Goal: Task Accomplishment & Management: Manage account settings

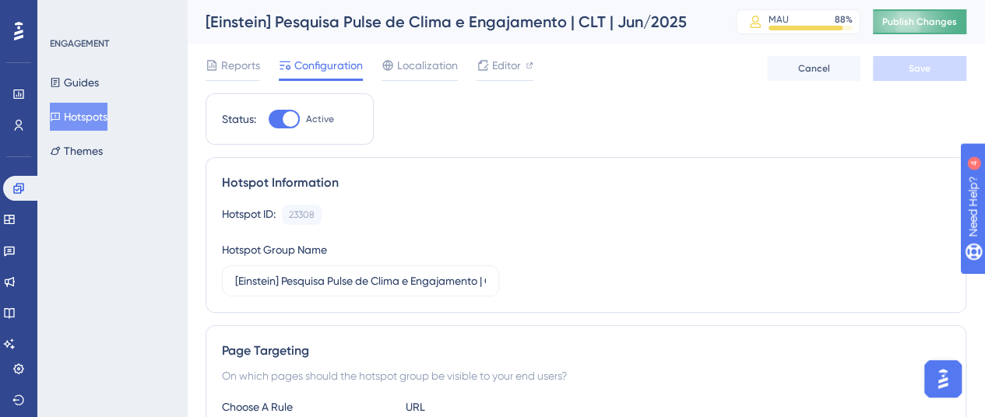
click at [942, 23] on span "Publish Changes" at bounding box center [919, 22] width 75 height 12
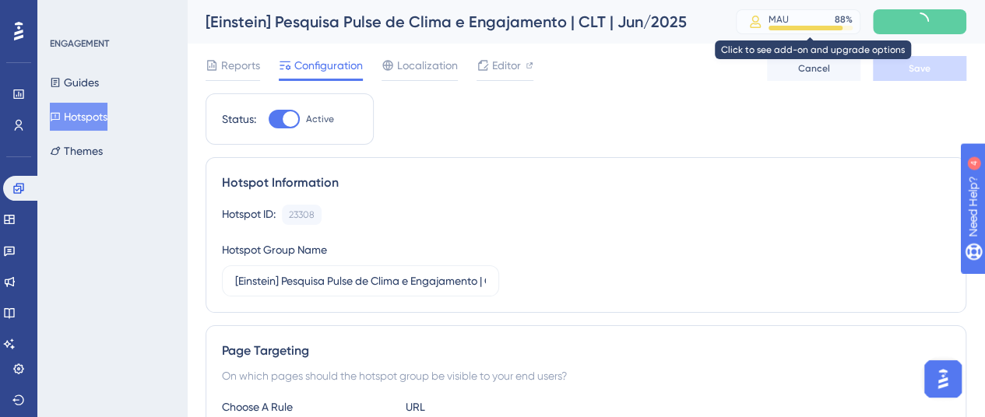
click at [838, 28] on div at bounding box center [805, 28] width 74 height 5
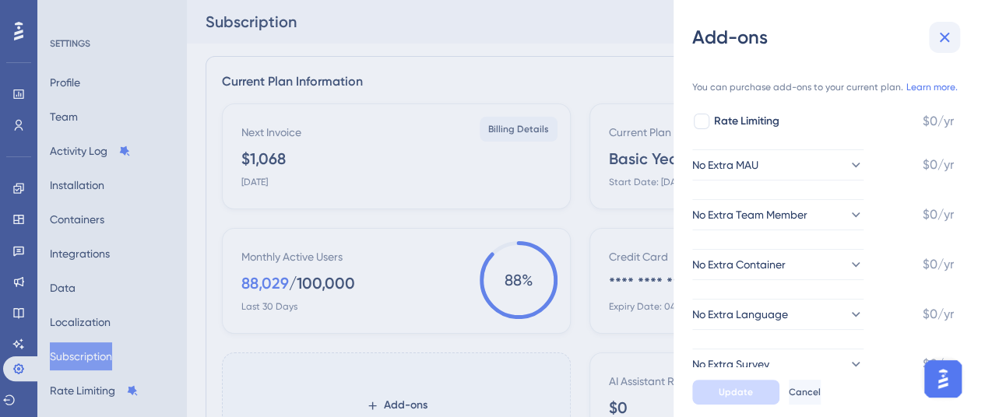
click at [955, 35] on button at bounding box center [944, 37] width 31 height 31
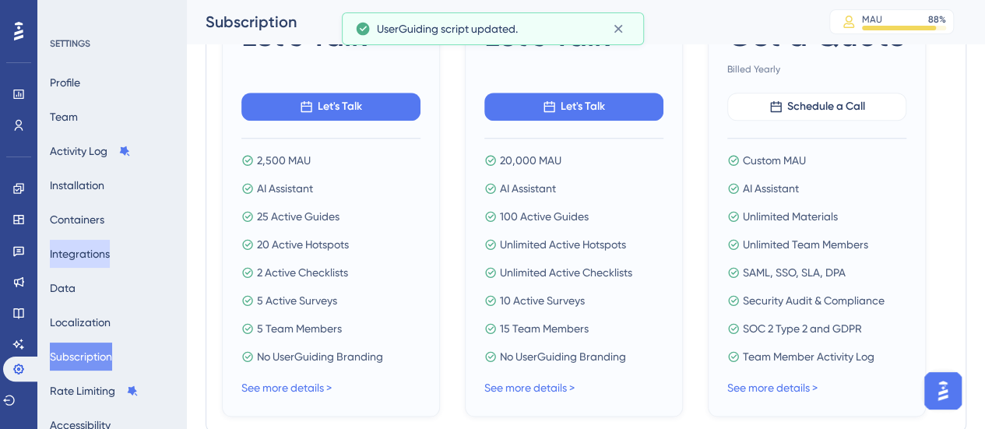
scroll to position [701, 0]
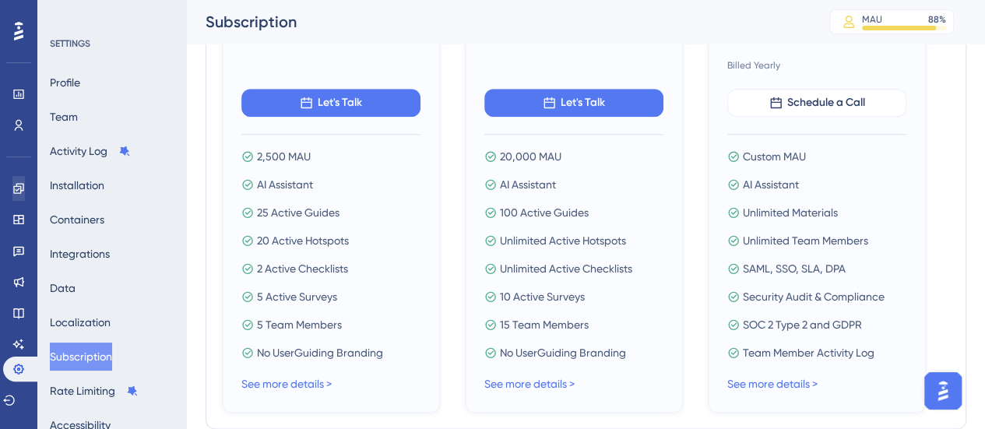
drag, startPoint x: 11, startPoint y: 205, endPoint x: 9, endPoint y: 194, distance: 11.0
click at [12, 199] on div "Engagement Widgets Feedback Product Updates Knowledge Base AI Assistant" at bounding box center [18, 266] width 12 height 181
click at [12, 194] on link at bounding box center [18, 188] width 12 height 25
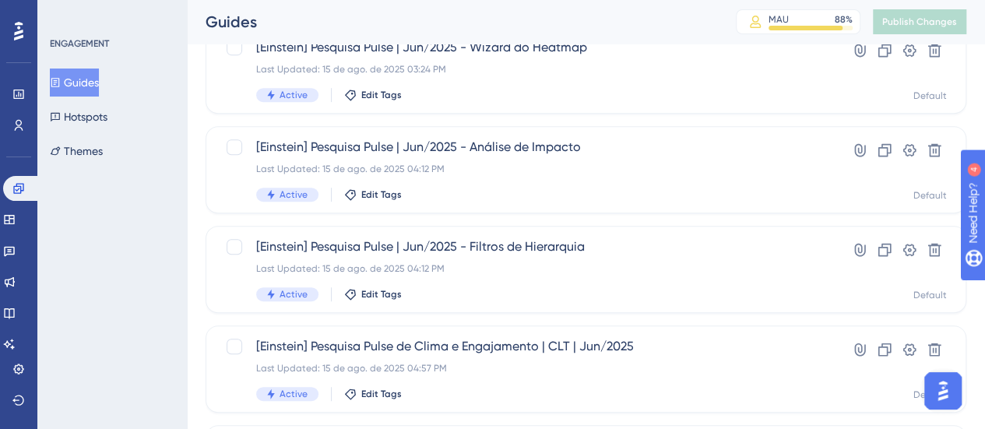
scroll to position [467, 0]
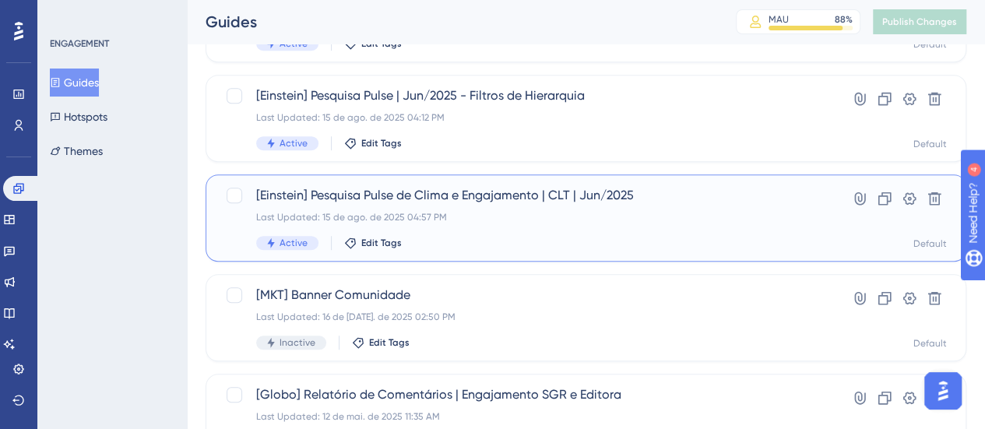
click at [582, 209] on div "[Einstein] Pesquisa Pulse de Clima e Engajamento | CLT | Jun/2025 Last Updated:…" at bounding box center [523, 218] width 535 height 64
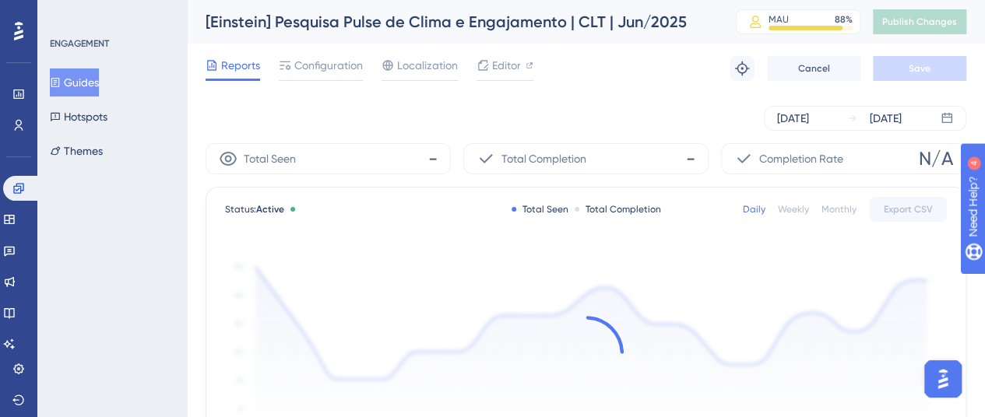
click at [327, 52] on div "Reports Configuration Localization Editor Troubleshoot Cancel Save" at bounding box center [586, 69] width 761 height 50
click at [335, 63] on span "Configuration" at bounding box center [328, 65] width 69 height 19
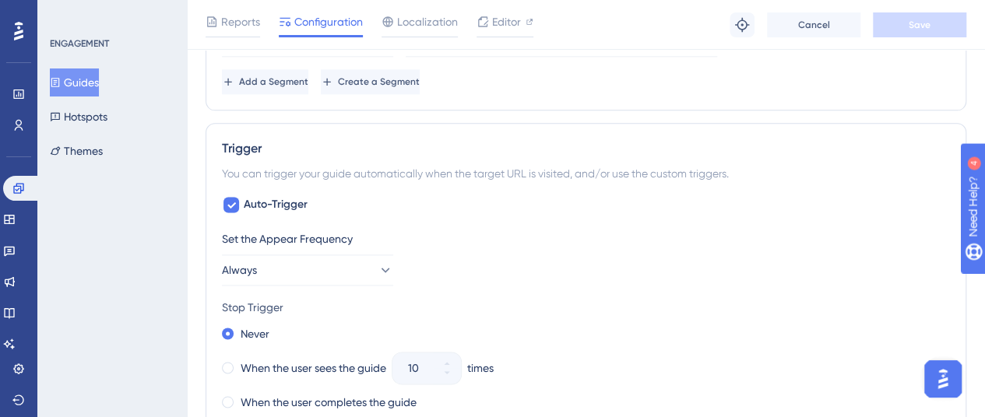
scroll to position [1012, 0]
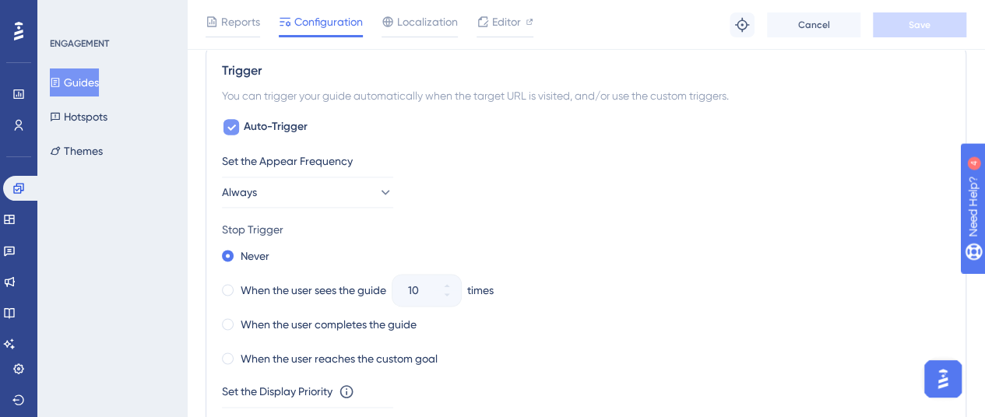
click at [280, 119] on span "Auto-Trigger" at bounding box center [276, 127] width 64 height 19
checkbox input "false"
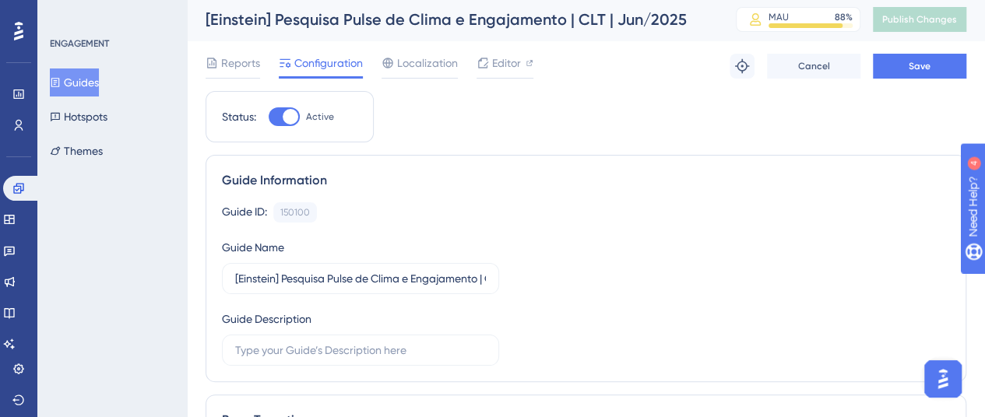
scroll to position [0, 0]
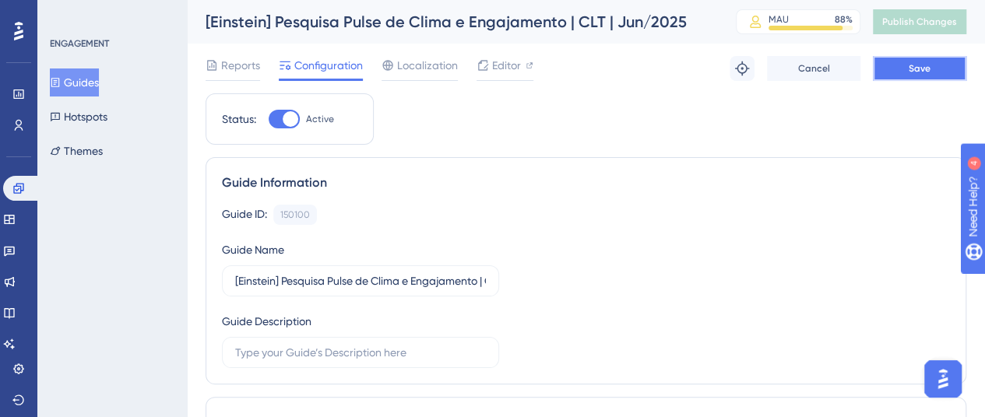
click at [927, 63] on span "Save" at bounding box center [920, 68] width 22 height 12
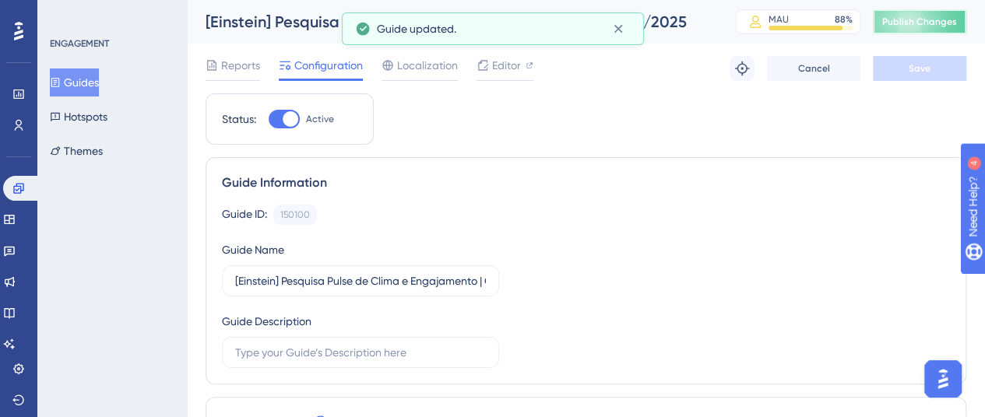
click at [921, 16] on span "Publish Changes" at bounding box center [919, 22] width 75 height 12
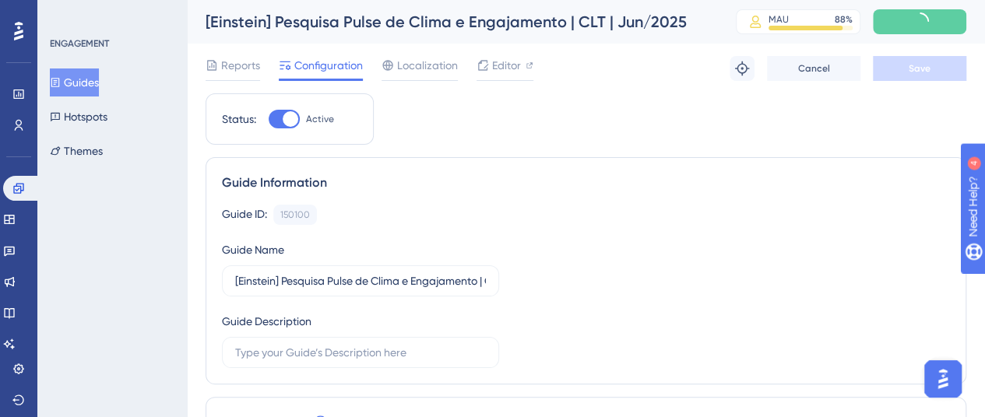
click at [99, 88] on button "Guides" at bounding box center [74, 83] width 49 height 28
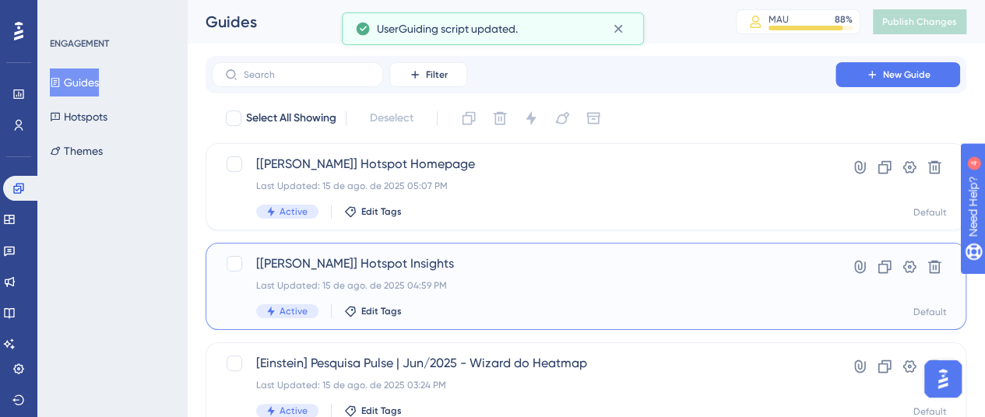
click at [554, 287] on div "Last Updated: 15 de ago. de 2025 04:59 PM" at bounding box center [523, 286] width 535 height 12
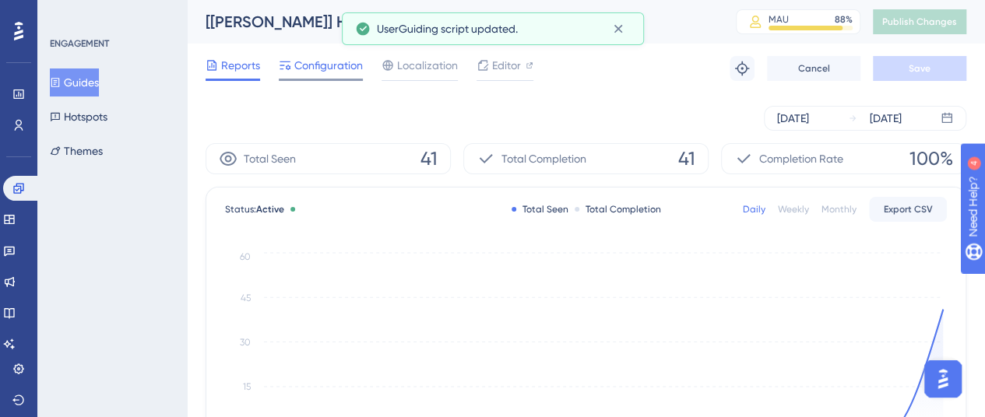
click at [325, 69] on span "Configuration" at bounding box center [328, 65] width 69 height 19
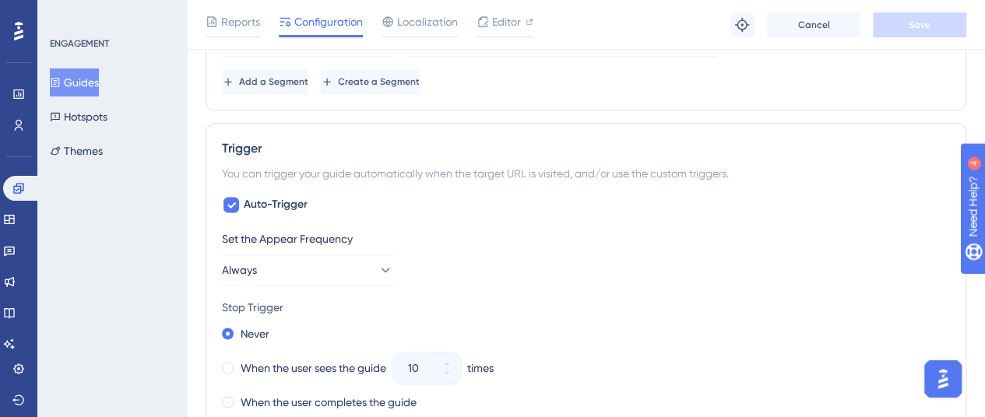
scroll to position [1090, 0]
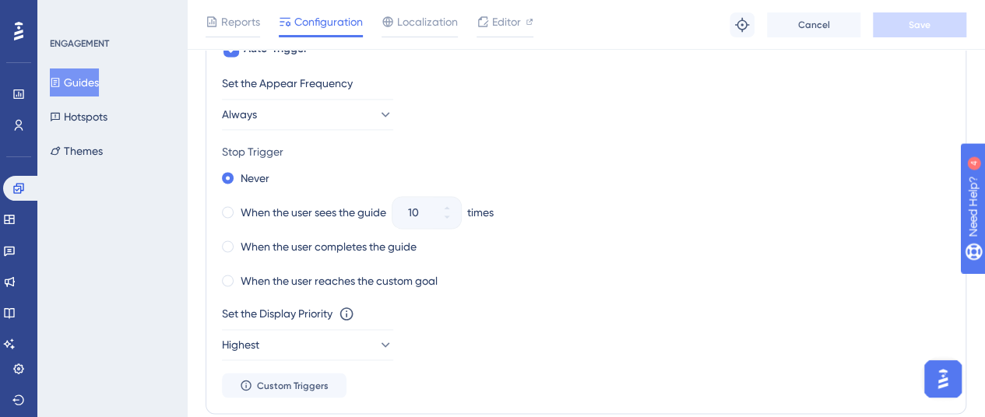
drag, startPoint x: 78, startPoint y: 73, endPoint x: 155, endPoint y: 44, distance: 82.3
click at [79, 72] on button "Guides" at bounding box center [74, 83] width 49 height 28
